Goal: Transaction & Acquisition: Obtain resource

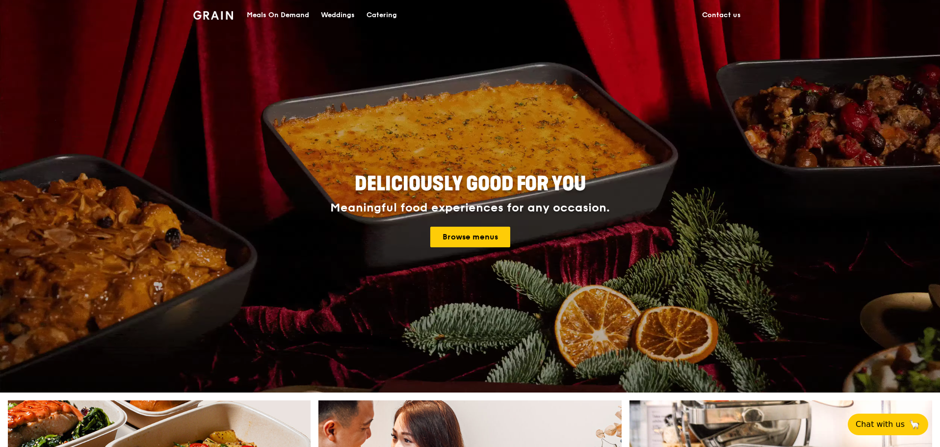
click at [378, 17] on div "Catering" at bounding box center [382, 14] width 30 height 29
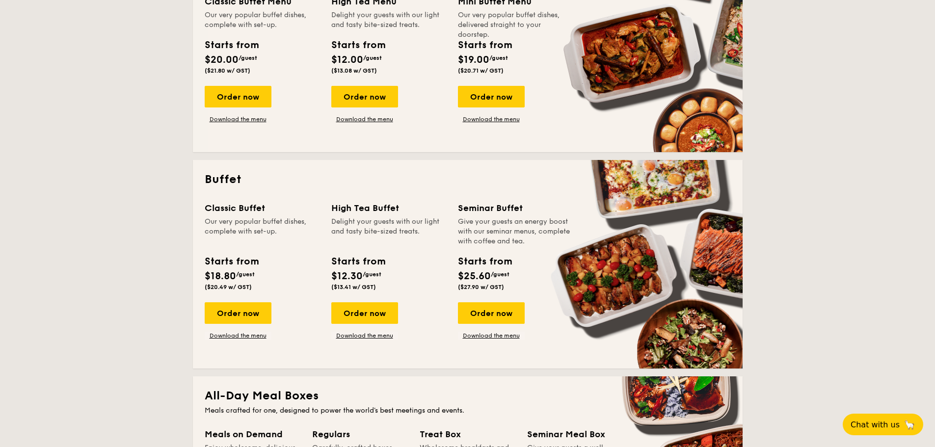
scroll to position [245, 0]
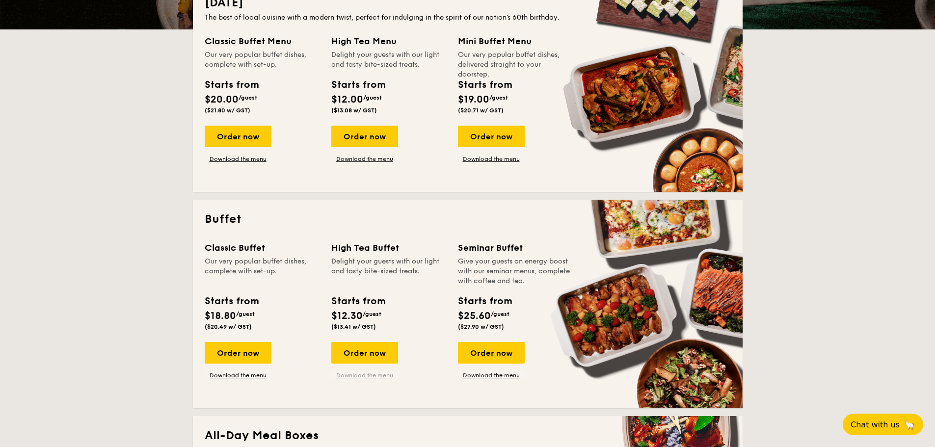
click at [366, 376] on link "Download the menu" at bounding box center [364, 376] width 67 height 8
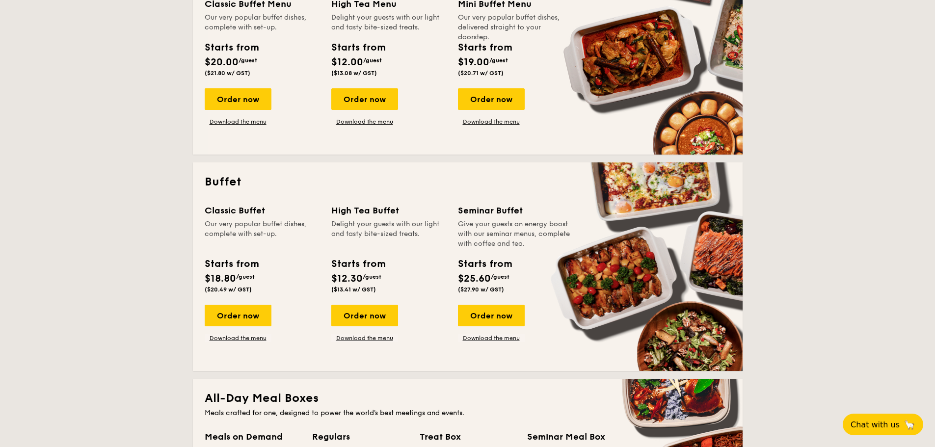
scroll to position [294, 0]
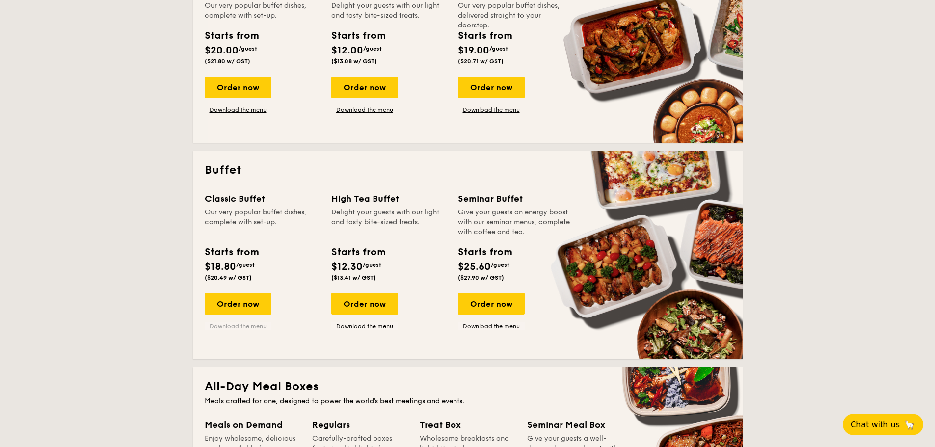
click at [234, 325] on link "Download the menu" at bounding box center [238, 326] width 67 height 8
